Goal: Feedback & Contribution: Leave review/rating

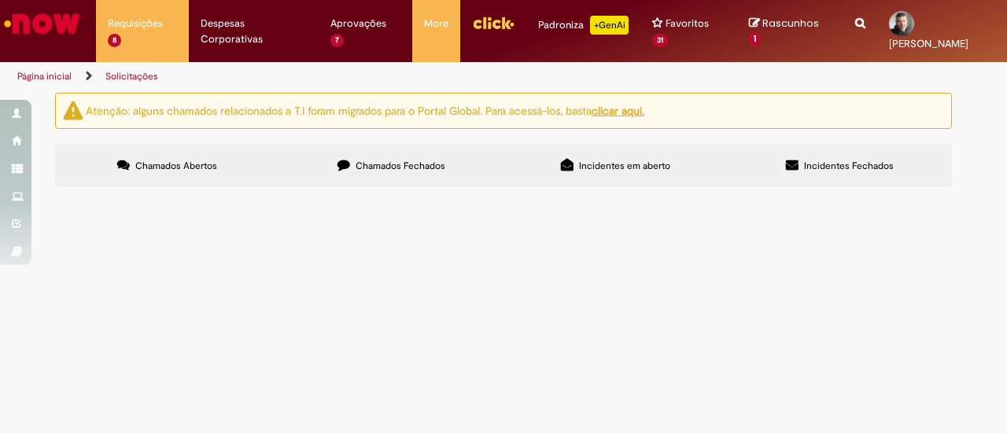
scroll to position [79, 0]
click at [0, 0] on span "A NF- 4138118-2 ID- 3367197 Fornecedor - 10278217 foi emitida e lançada com a u…" at bounding box center [0, 0] width 0 height 0
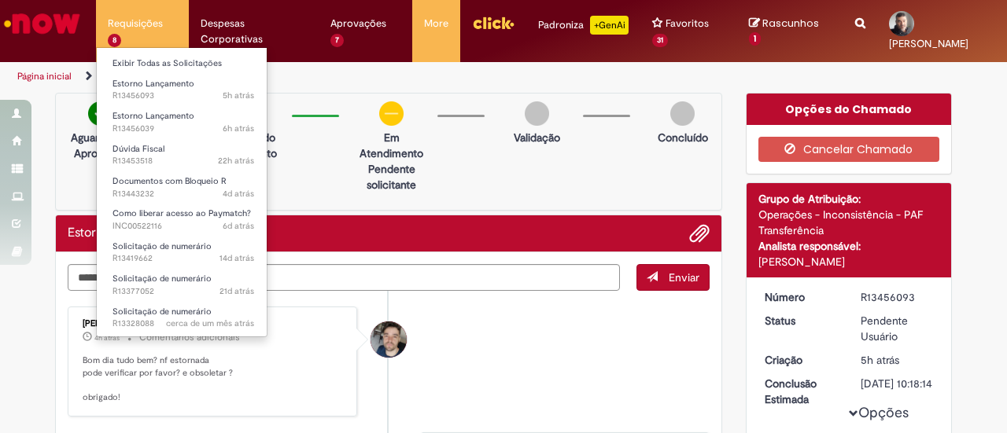
click at [124, 35] on li "Requisições 8 Exibir Todas as Solicitações Estorno Lançamento 5h atrás 5 horas …" at bounding box center [142, 23] width 93 height 47
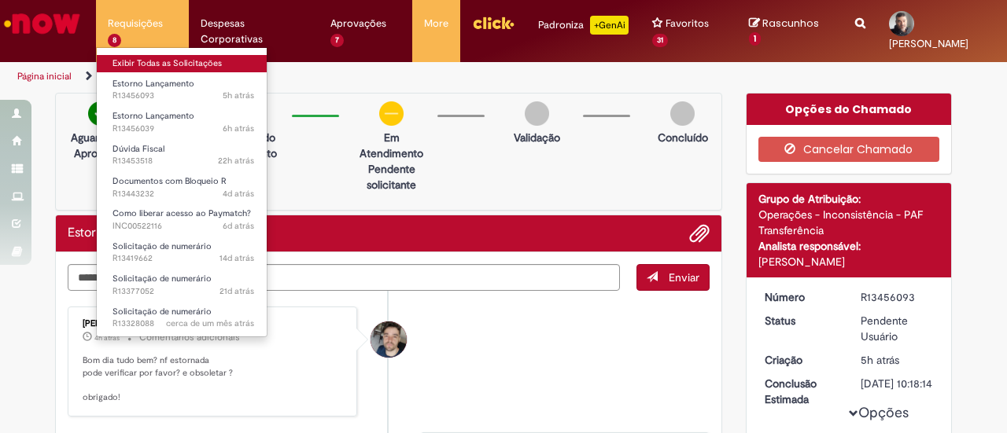
click at [126, 68] on link "Exibir Todas as Solicitações" at bounding box center [183, 63] width 173 height 17
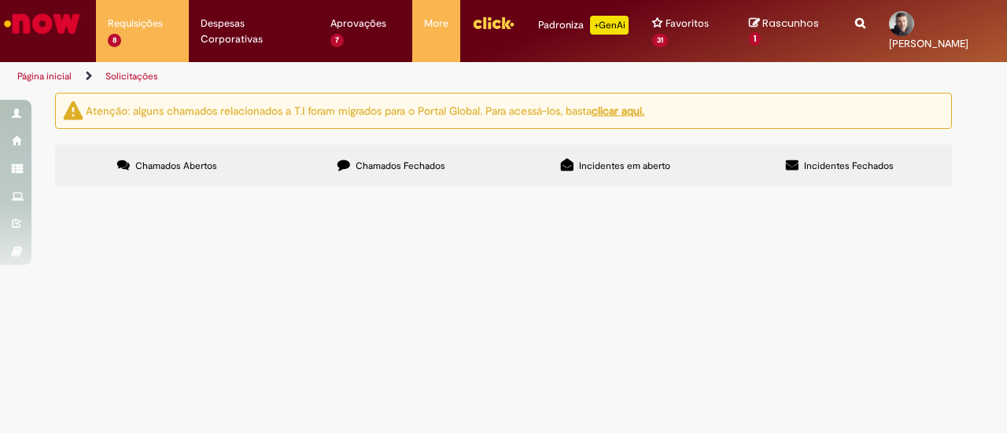
scroll to position [272, 0]
click at [0, 0] on span "Solicito desbloqueio R da NF 9741-650, fornecedor precisa receber o pagamento n…" at bounding box center [0, 0] width 0 height 0
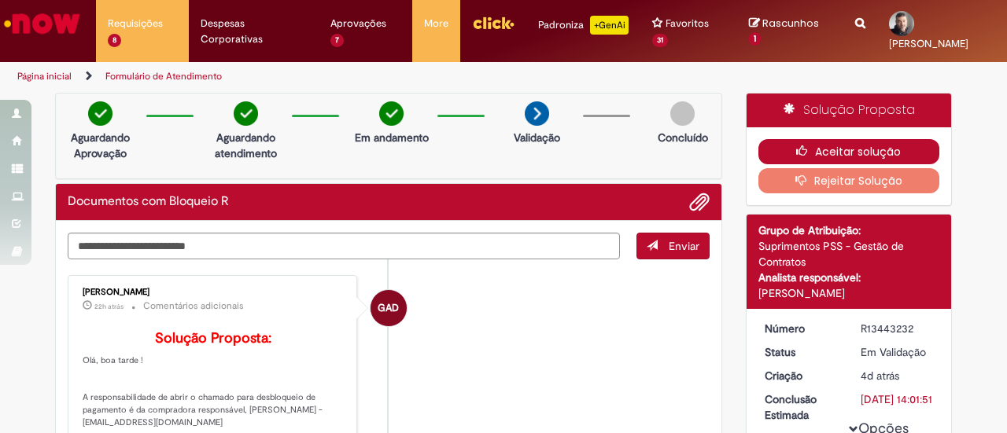
click at [783, 151] on button "Aceitar solução" at bounding box center [849, 151] width 182 height 25
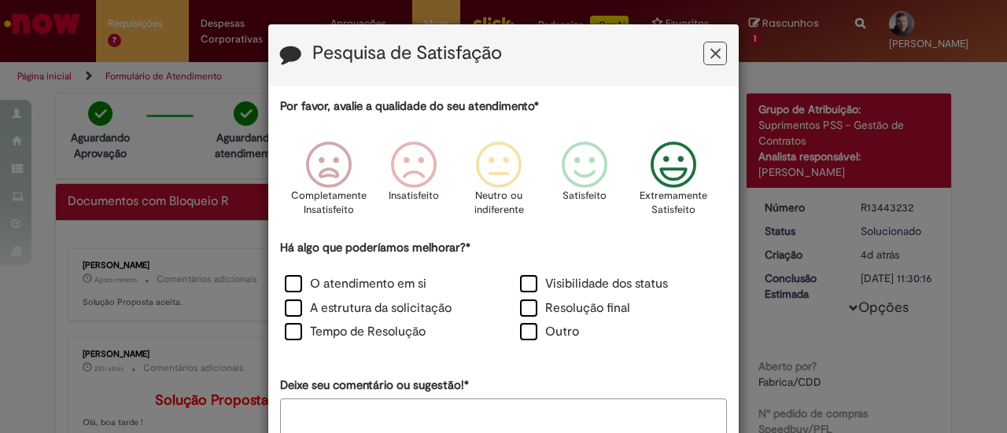
click at [644, 169] on icon "Feedback" at bounding box center [673, 165] width 59 height 47
click at [539, 334] on label "Outro" at bounding box center [549, 332] width 59 height 18
click at [514, 392] on div "Por favor, avalie a qualidade do seu atendimento* Completamente Insatisfeito In…" at bounding box center [503, 272] width 447 height 348
click at [505, 407] on textarea "Deixe seu comentário ou sugestão!*" at bounding box center [503, 423] width 447 height 49
type textarea "*"
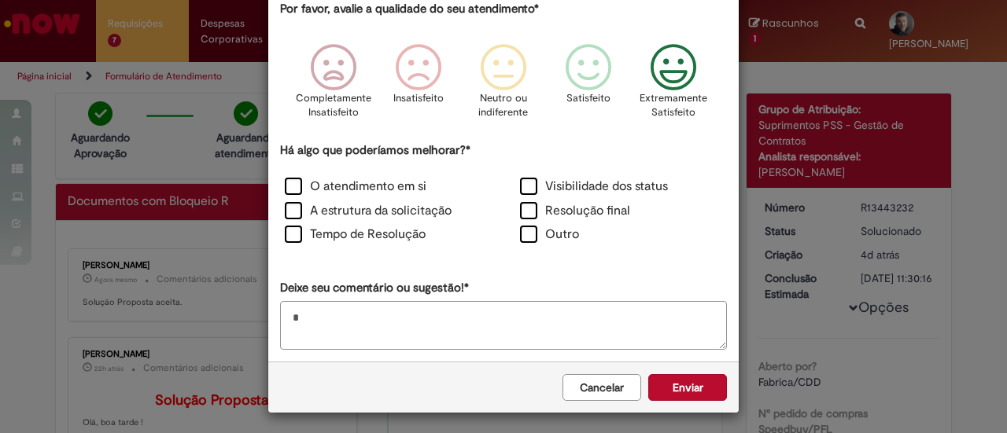
scroll to position [99, 0]
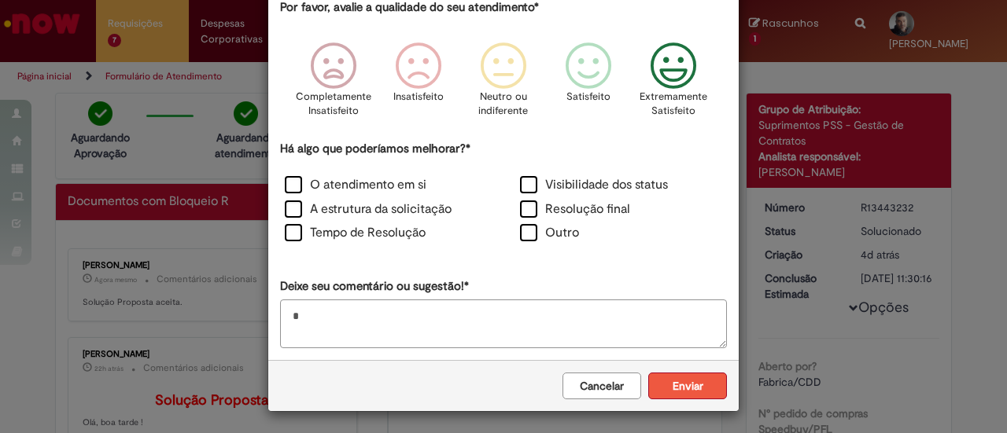
type textarea "*"
click at [705, 381] on button "Enviar" at bounding box center [687, 386] width 79 height 27
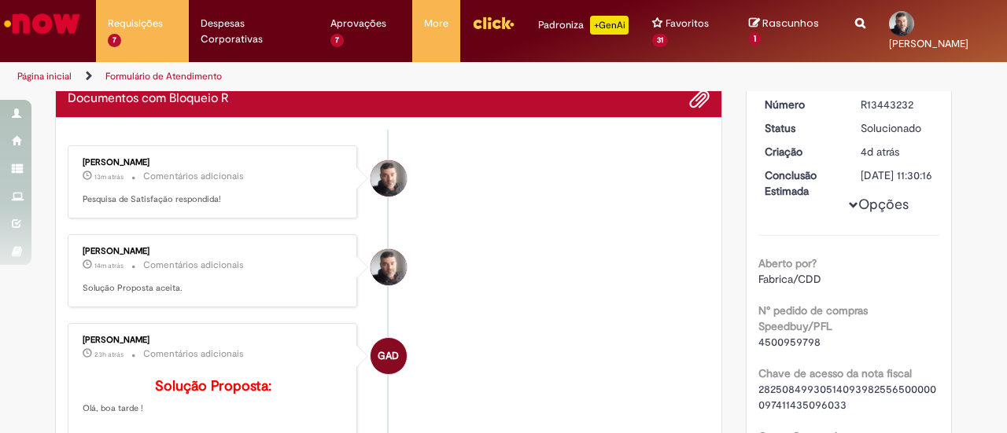
scroll to position [0, 0]
